Goal: Find specific page/section

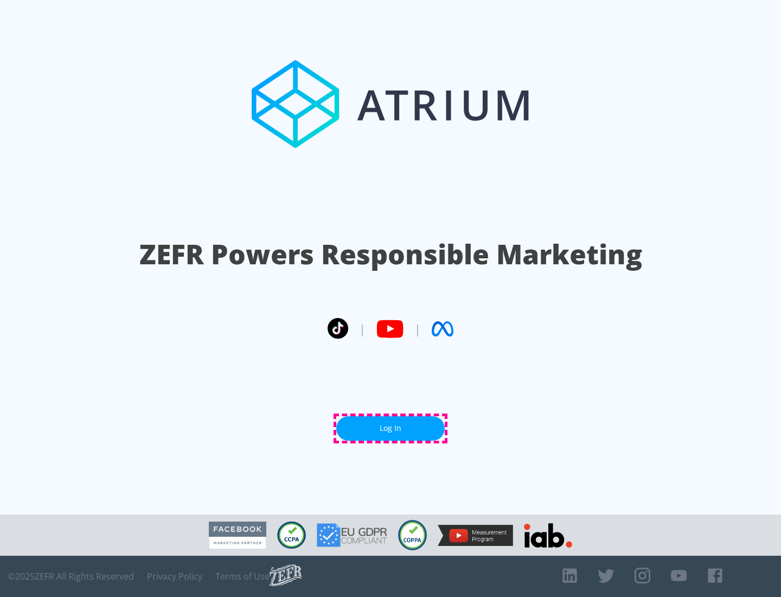
click at [391, 428] on link "Log In" at bounding box center [390, 428] width 108 height 24
